Goal: Transaction & Acquisition: Purchase product/service

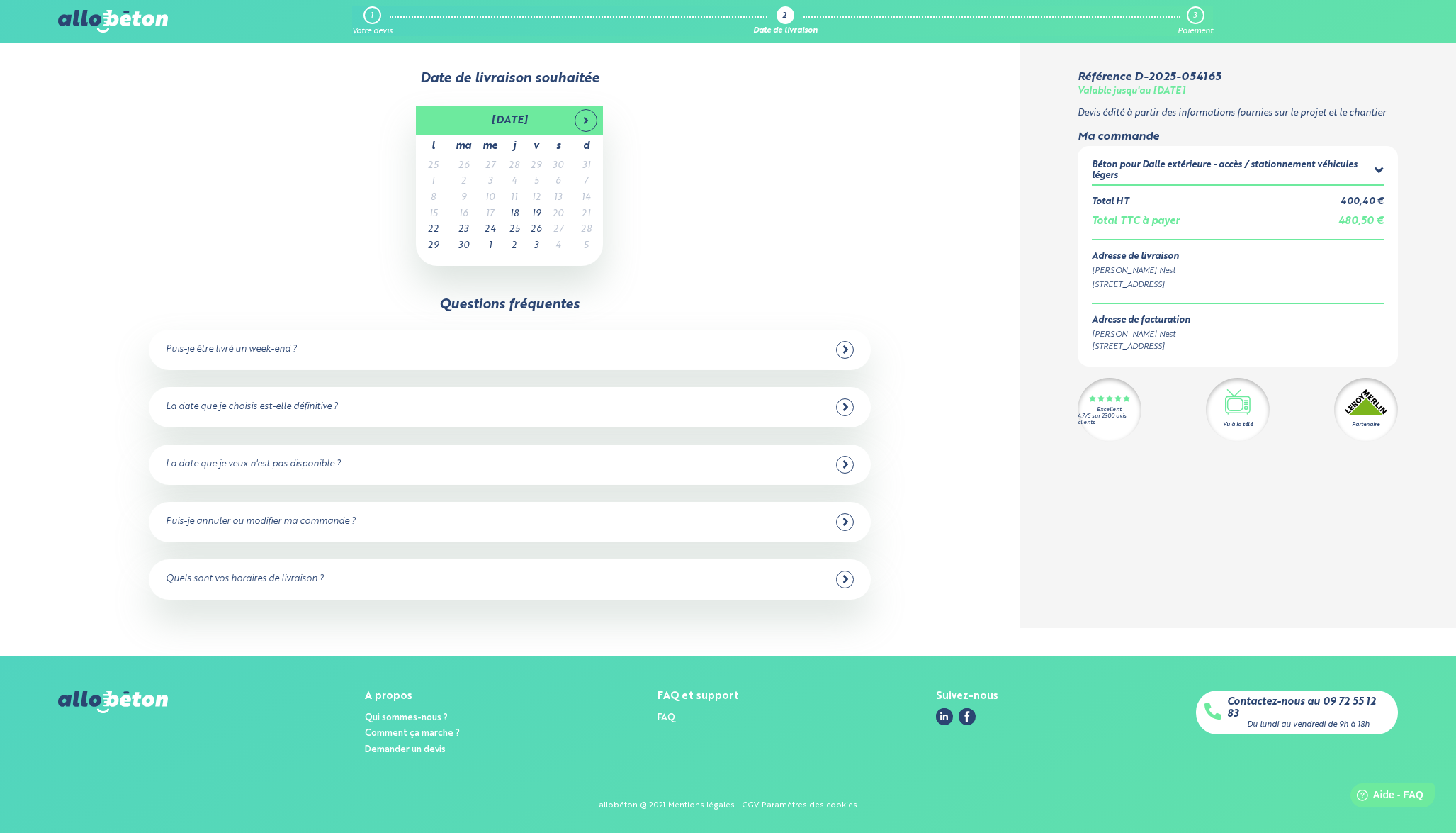
click at [882, 124] on div "septembre 2025 l ma me j v s d 25 26 27 28 29 30 31 1 2 3 4 5 6 7 8 9 10 11 12 …" at bounding box center [510, 186] width 897 height 159
click at [855, 151] on div "septembre 2025 l ma me j v s d 25 26 27 28 29 30 31 1 2 3 4 5 6 7 8 9 10 11 12 …" at bounding box center [510, 186] width 897 height 159
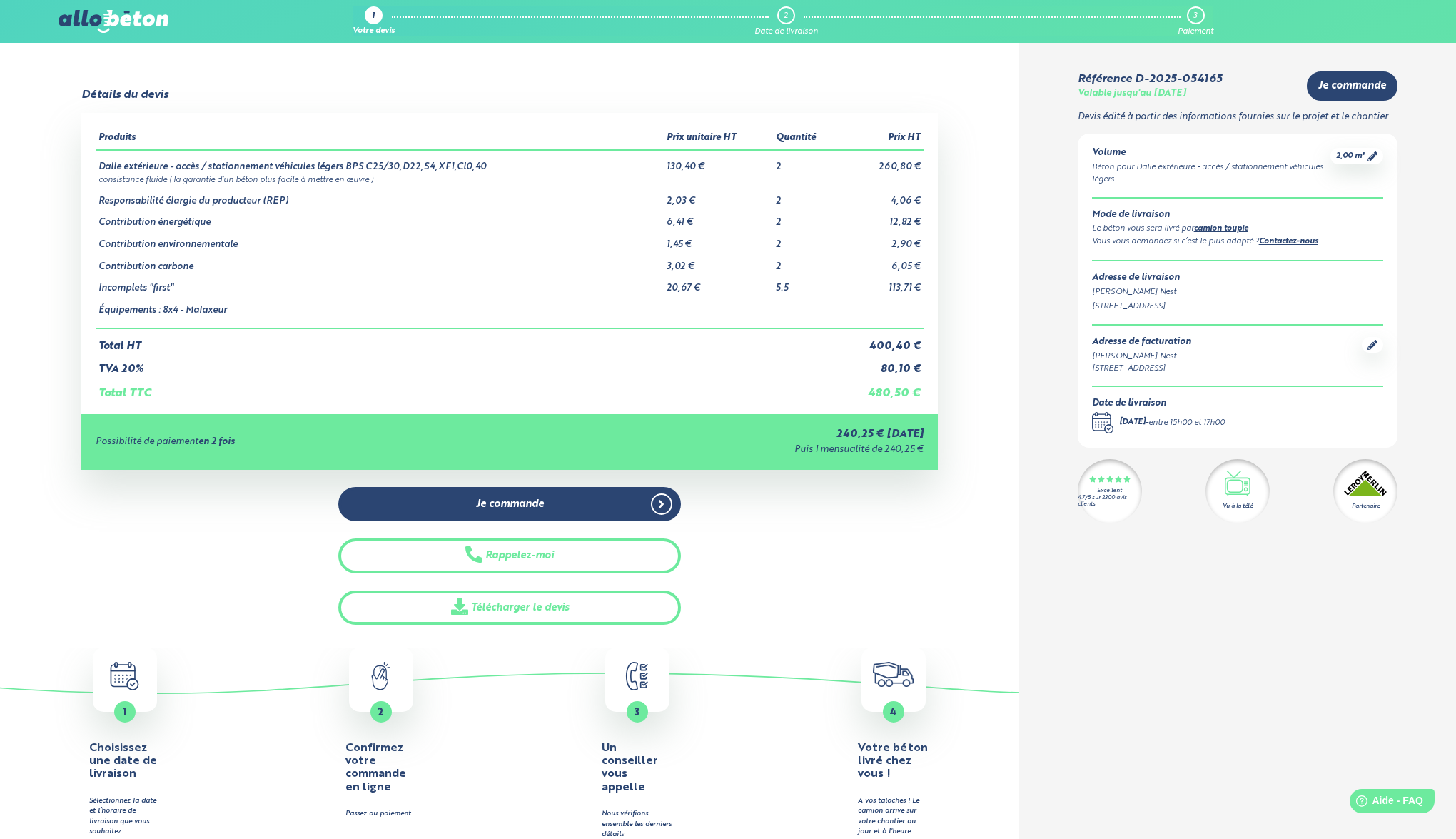
drag, startPoint x: 81, startPoint y: 95, endPoint x: 194, endPoint y: 102, distance: 113.2
click at [194, 102] on div "Détails du devis Produits Prix unitaire HT Quantité Prix HT Dalle extérieure - …" at bounding box center [509, 357] width 856 height 536
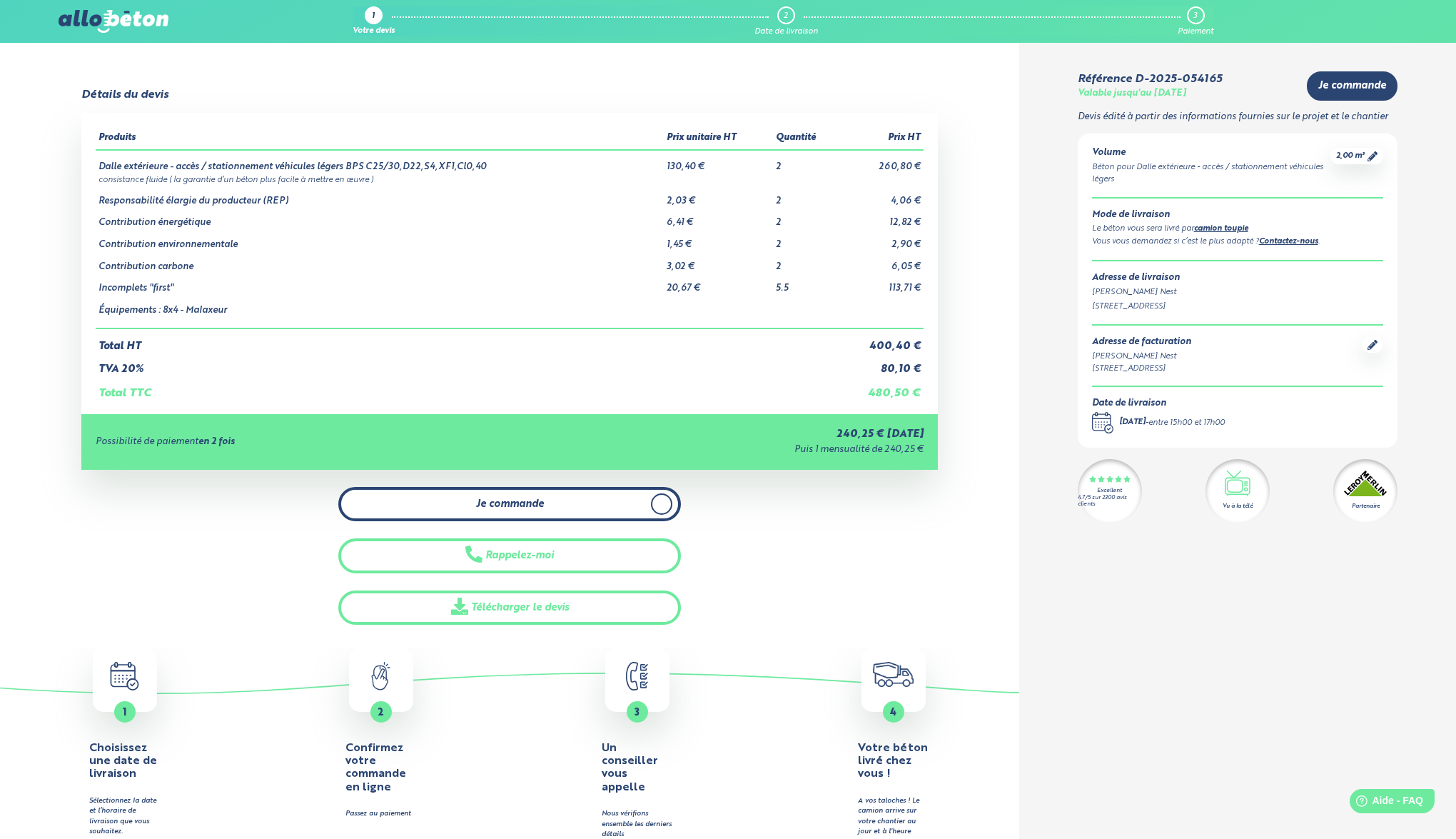
click at [506, 503] on span "Je commande" at bounding box center [510, 504] width 68 height 12
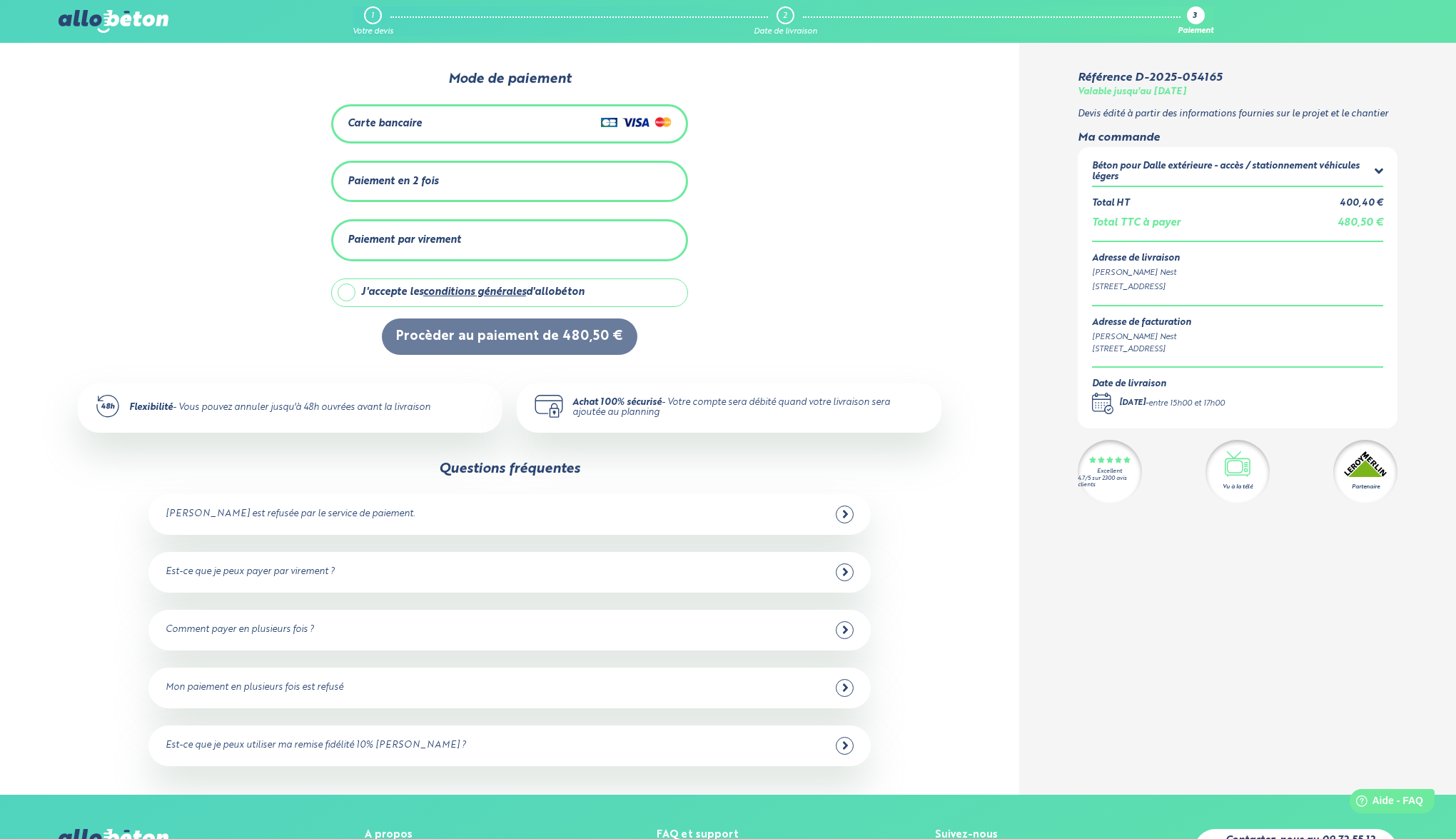
click at [540, 125] on div "Carte bancaire" at bounding box center [510, 124] width 324 height 21
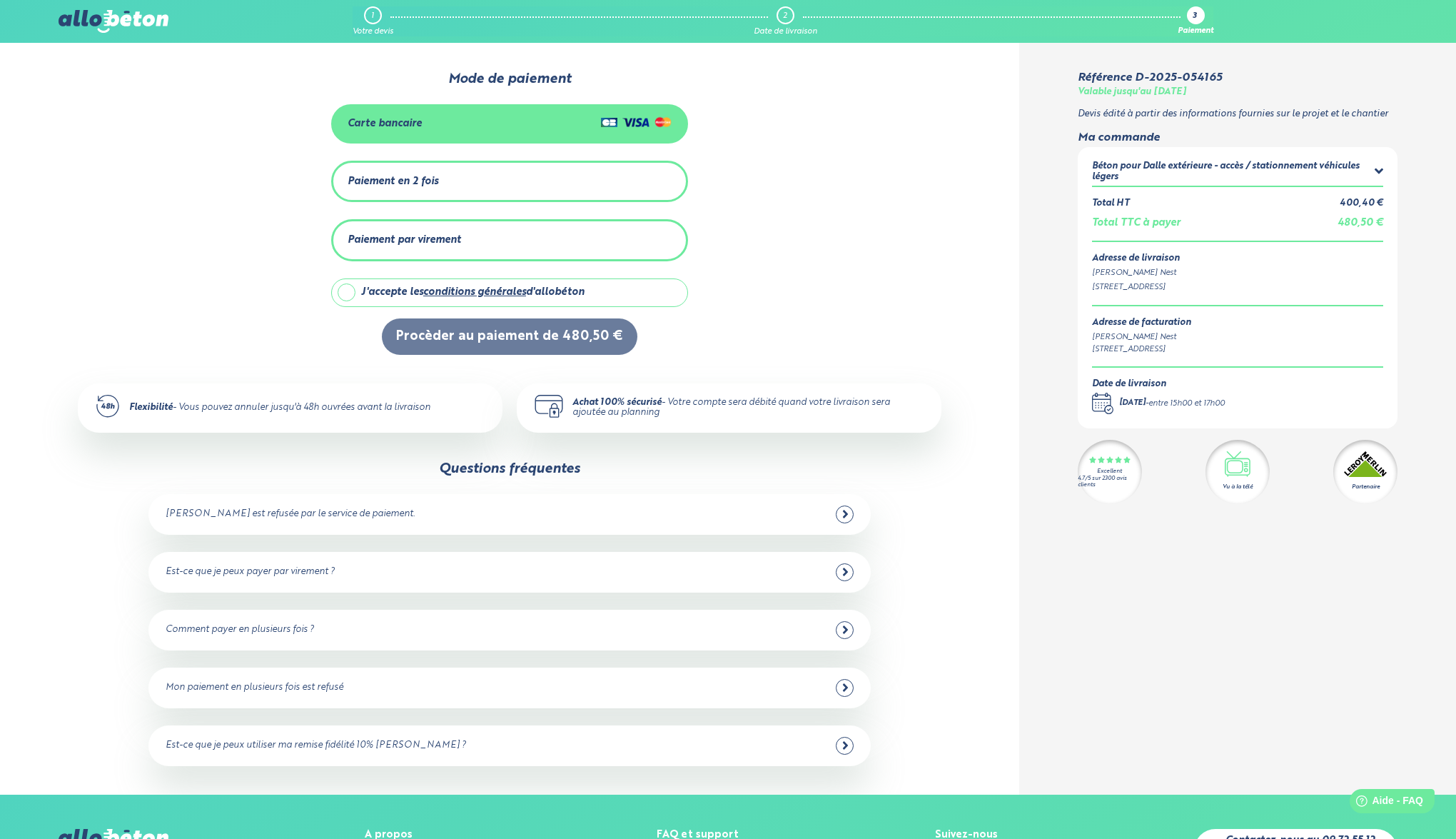
click at [349, 290] on label "J'accepte les conditions générales d'allobéton" at bounding box center [509, 292] width 357 height 29
checkbox input "true"
click at [472, 119] on div "Carte bancaire" at bounding box center [510, 124] width 324 height 21
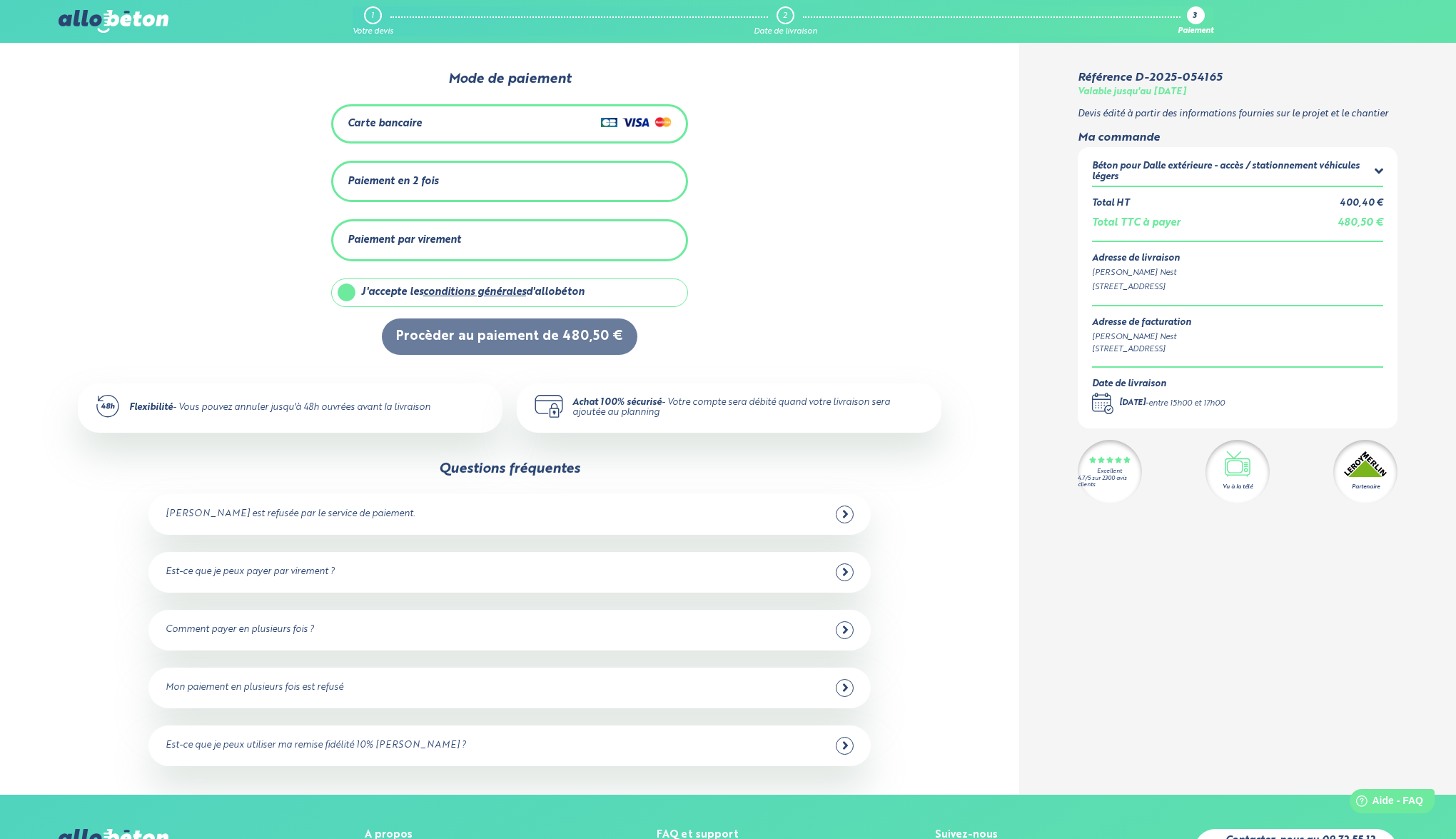
click at [461, 122] on div "Carte bancaire" at bounding box center [510, 124] width 324 height 21
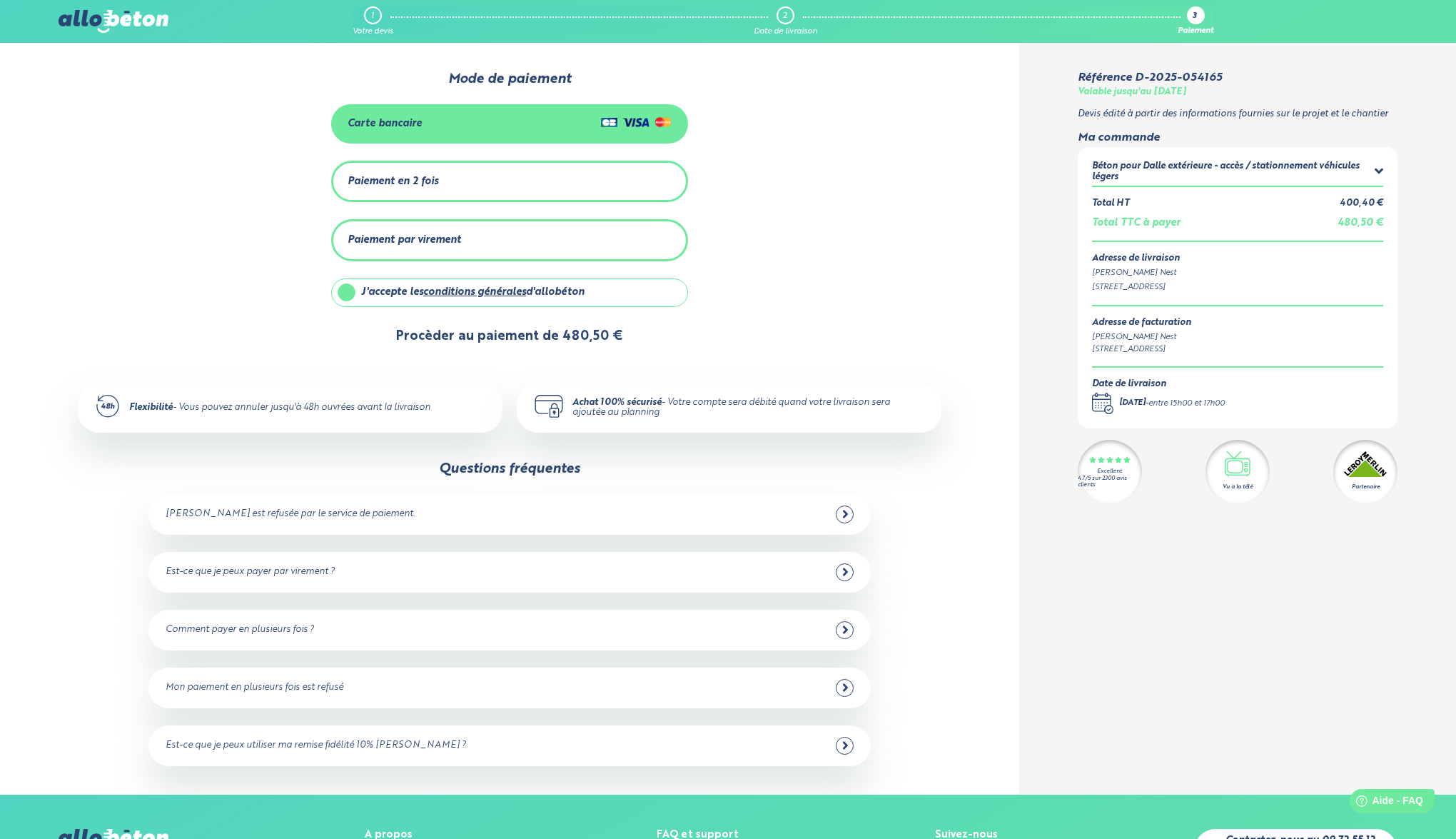
click at [489, 341] on button "Procèder au paiement de 480,50 €" at bounding box center [509, 337] width 256 height 37
